Goal: Task Accomplishment & Management: Manage account settings

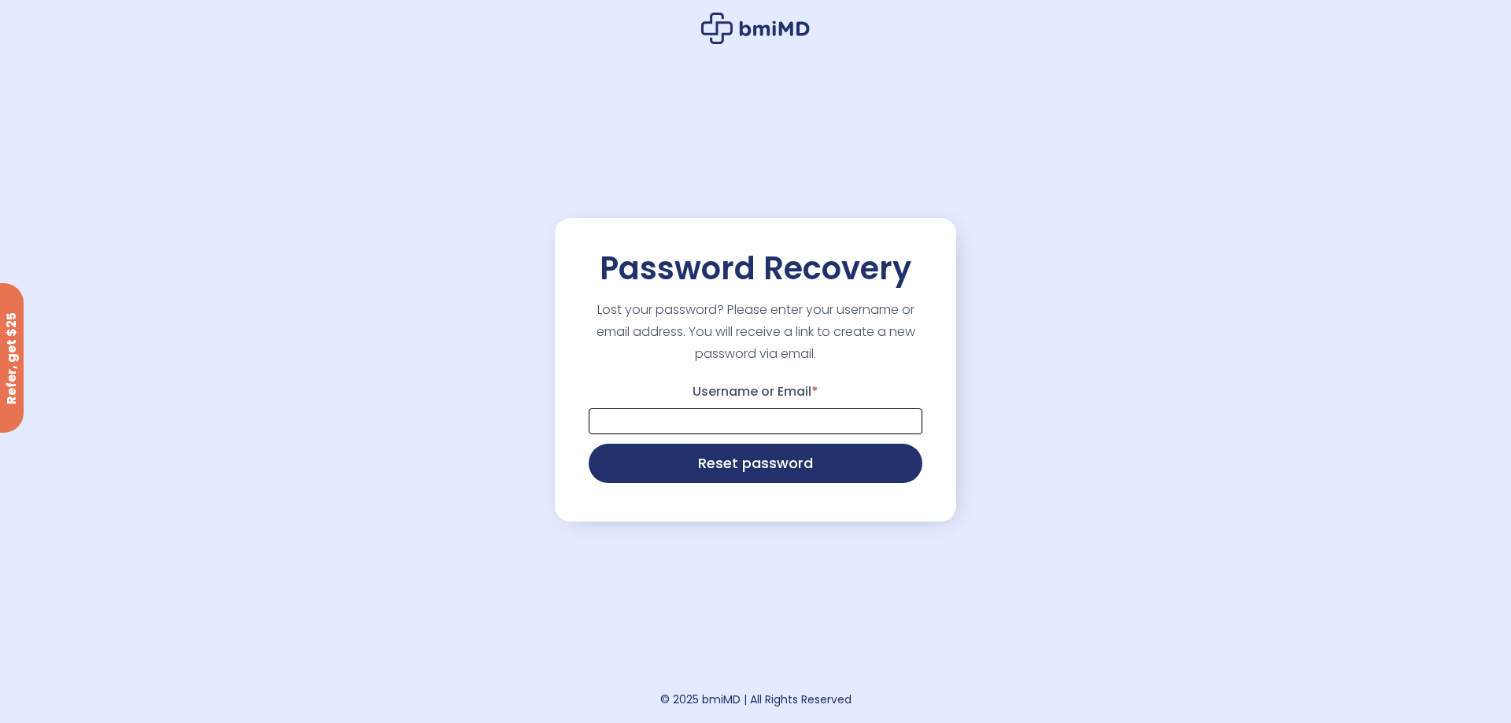
click at [824, 420] on input "Username or Email *" at bounding box center [755, 421] width 334 height 26
type input "**********"
click at [758, 458] on button "Reset password" at bounding box center [755, 461] width 334 height 39
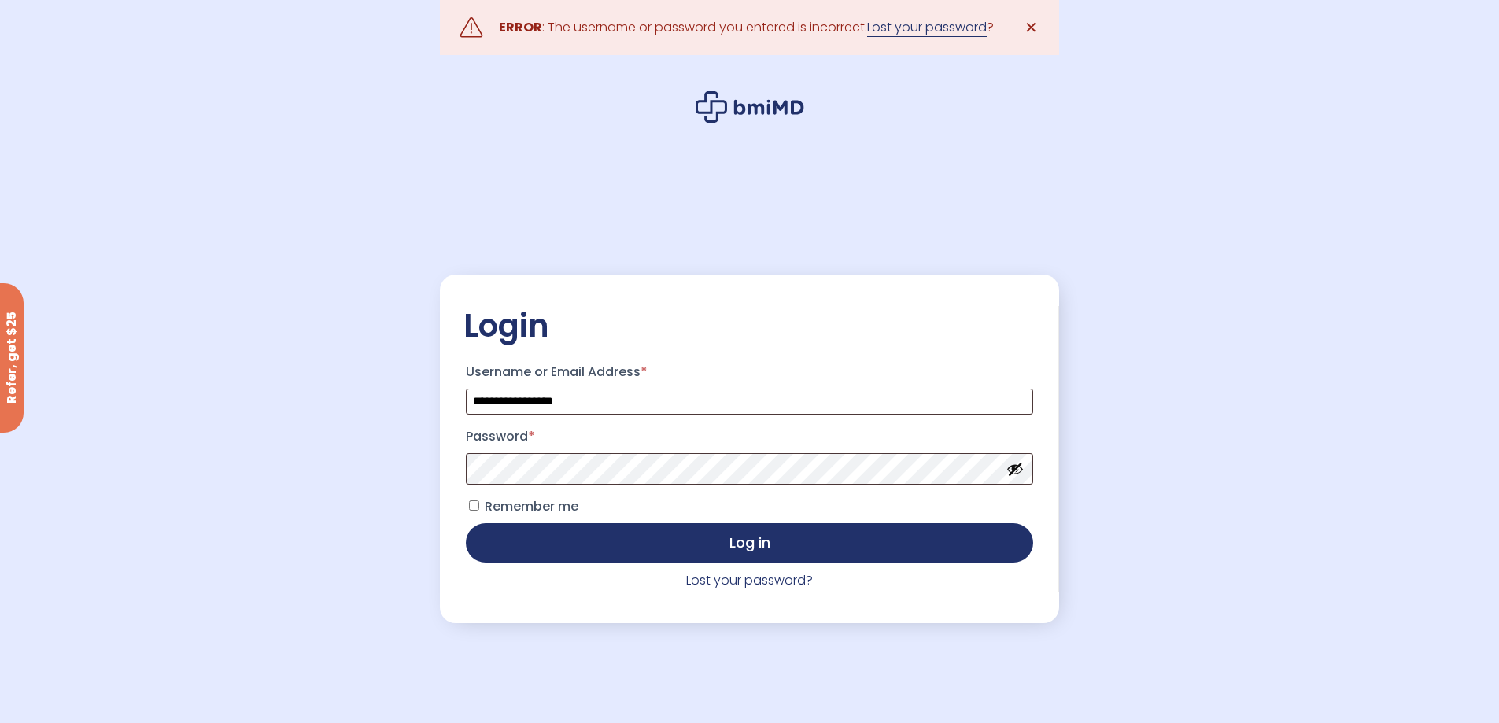
click at [952, 23] on link "Lost your password" at bounding box center [927, 27] width 120 height 19
